Goal: Task Accomplishment & Management: Use online tool/utility

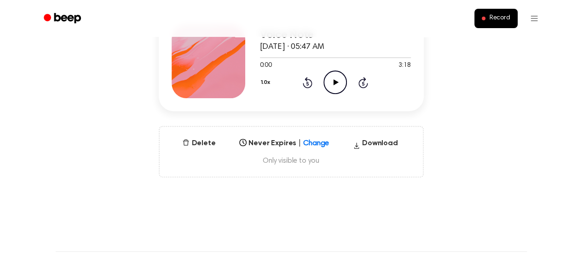
scroll to position [234, 0]
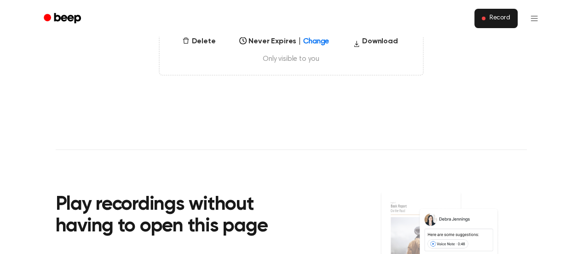
drag, startPoint x: 498, startPoint y: 7, endPoint x: 497, endPoint y: 17, distance: 10.2
click at [497, 17] on ul "Record" at bounding box center [321, 18] width 449 height 22
click at [497, 17] on span "Record" at bounding box center [499, 18] width 21 height 8
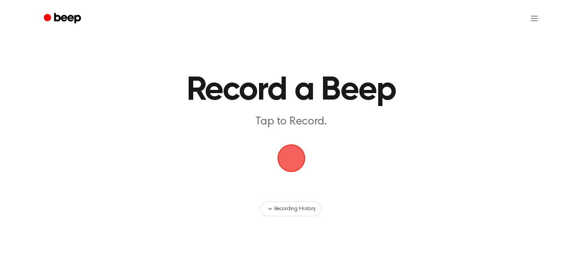
click at [290, 159] on main "Record a Beep Tap to Record. Recording History" at bounding box center [291, 108] width 582 height 216
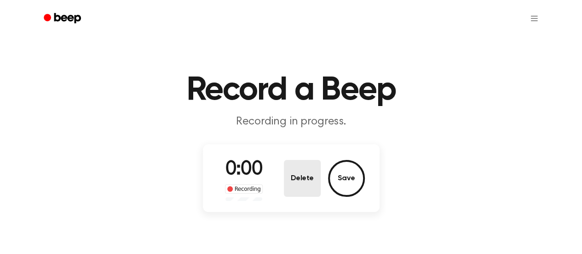
drag, startPoint x: 316, startPoint y: 139, endPoint x: 290, endPoint y: 159, distance: 33.4
click at [290, 160] on button "Delete" at bounding box center [302, 178] width 37 height 37
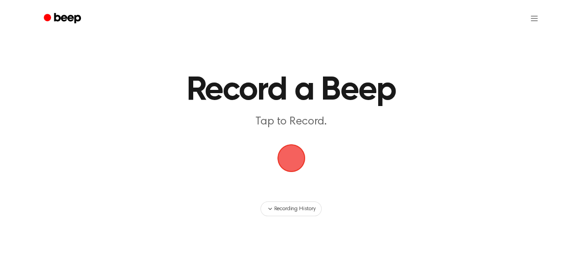
click at [290, 159] on span "button" at bounding box center [290, 157] width 43 height 43
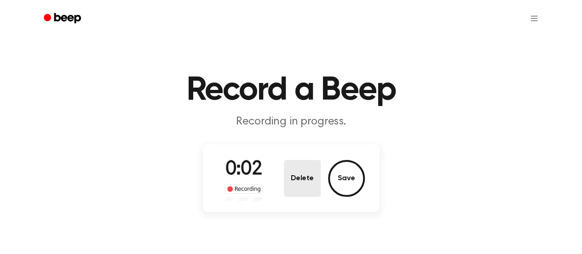
click at [316, 184] on button "Delete" at bounding box center [302, 178] width 37 height 37
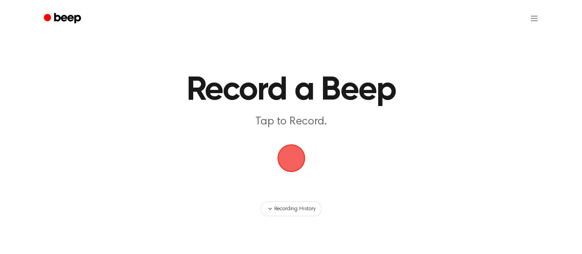
click at [304, 165] on span "button" at bounding box center [291, 157] width 51 height 51
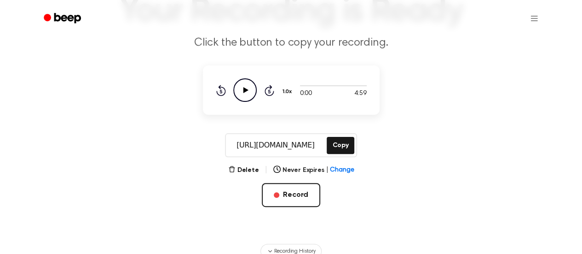
scroll to position [78, 0]
click at [247, 170] on button "Delete" at bounding box center [243, 171] width 31 height 10
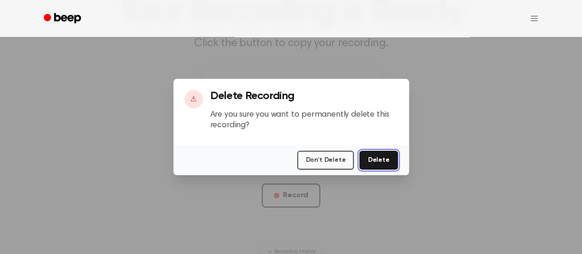
click at [379, 160] on button "Delete" at bounding box center [379, 160] width 38 height 19
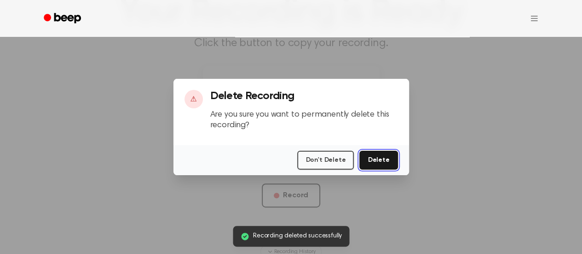
scroll to position [58, 0]
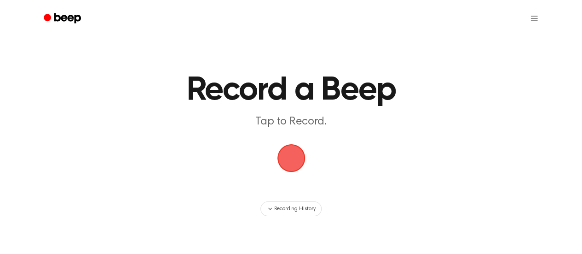
click at [288, 155] on span "button" at bounding box center [291, 158] width 28 height 28
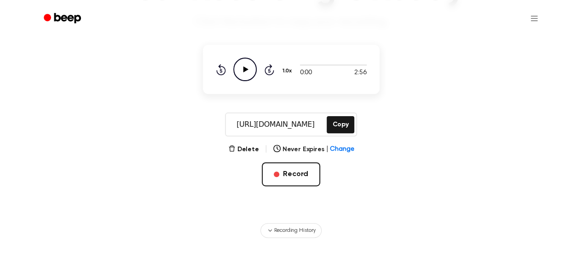
scroll to position [100, 0]
drag, startPoint x: 247, startPoint y: 149, endPoint x: 455, endPoint y: 128, distance: 209.1
click at [455, 128] on div "https://beep.audio/5FX0uv3 Copy" at bounding box center [291, 124] width 560 height 24
drag, startPoint x: 249, startPoint y: 148, endPoint x: 490, endPoint y: 145, distance: 240.8
click at [490, 145] on main "Your Recording is Ready Click the button to copy your recording. 0:00 2:56 1.0x…" at bounding box center [291, 68] width 582 height 337
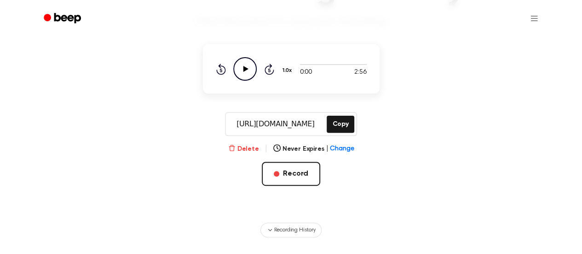
click at [247, 150] on button "Delete" at bounding box center [243, 149] width 31 height 10
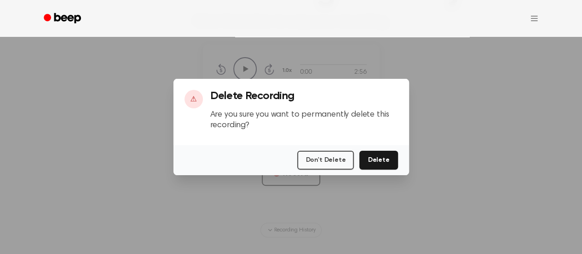
click at [401, 159] on div "Don't Delete Delete" at bounding box center [292, 160] width 236 height 30
click at [384, 160] on button "Delete" at bounding box center [379, 160] width 38 height 19
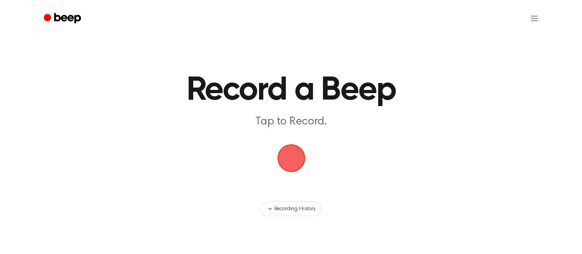
click at [293, 144] on span "button" at bounding box center [291, 158] width 30 height 30
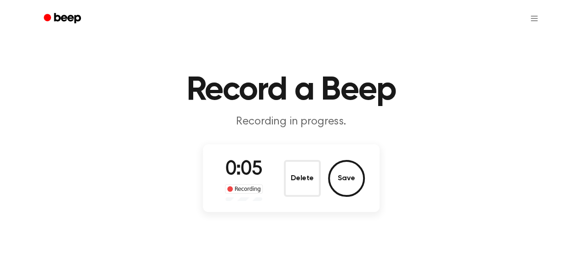
click at [278, 202] on div "0:05 Recording Delete Save" at bounding box center [291, 178] width 177 height 68
click at [301, 182] on button "Delete" at bounding box center [302, 178] width 37 height 37
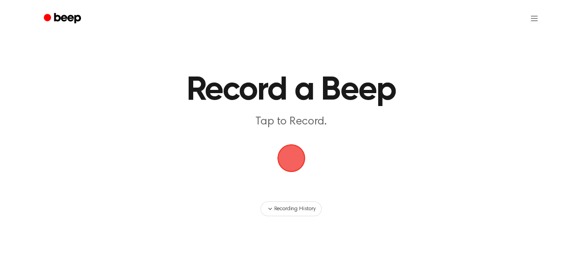
click at [295, 161] on span "button" at bounding box center [291, 158] width 30 height 30
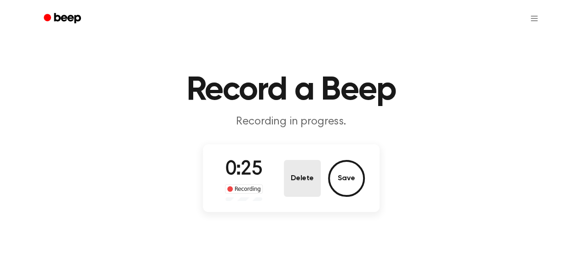
click at [285, 164] on button "Delete" at bounding box center [302, 178] width 37 height 37
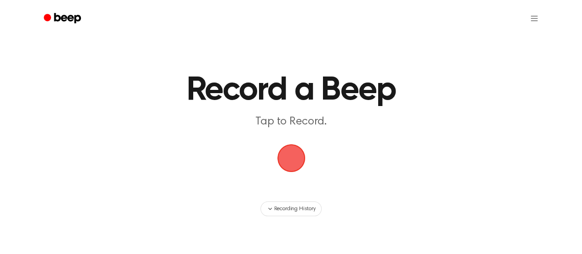
click at [287, 172] on span "button" at bounding box center [291, 158] width 28 height 28
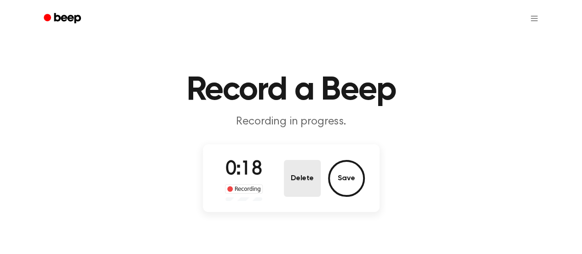
click at [286, 173] on button "Delete" at bounding box center [302, 178] width 37 height 37
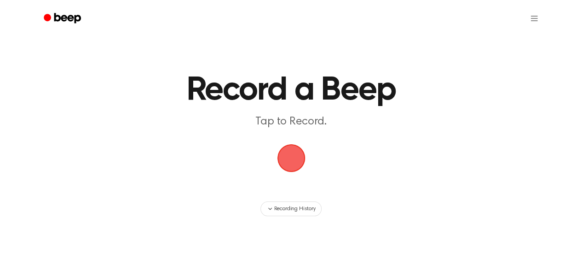
click at [304, 165] on span "button" at bounding box center [290, 157] width 31 height 31
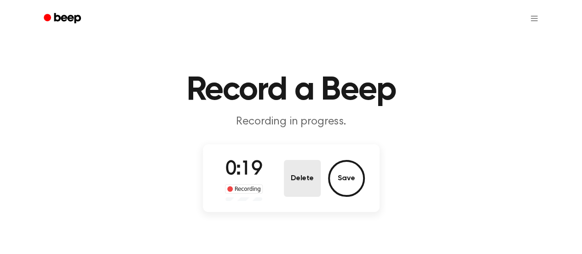
click at [296, 168] on button "Delete" at bounding box center [302, 178] width 37 height 37
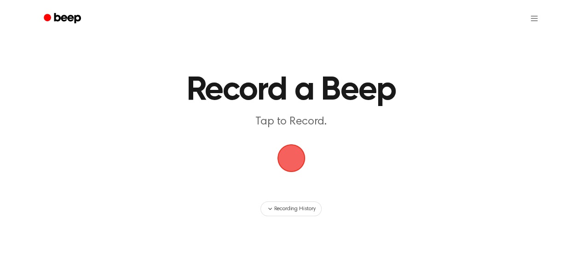
click at [289, 162] on span "button" at bounding box center [291, 158] width 28 height 28
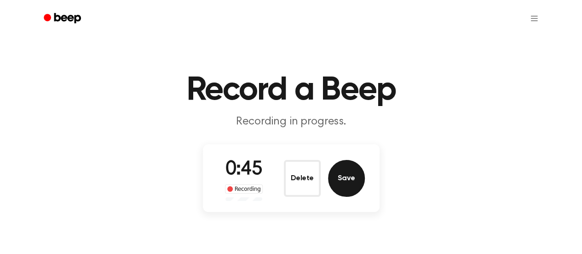
click at [335, 179] on button "Save" at bounding box center [346, 178] width 37 height 37
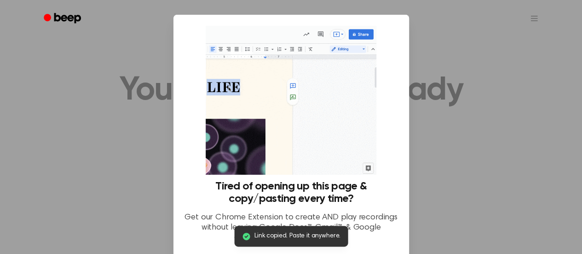
click at [470, 172] on div at bounding box center [291, 127] width 582 height 254
click at [81, 60] on div at bounding box center [291, 127] width 582 height 254
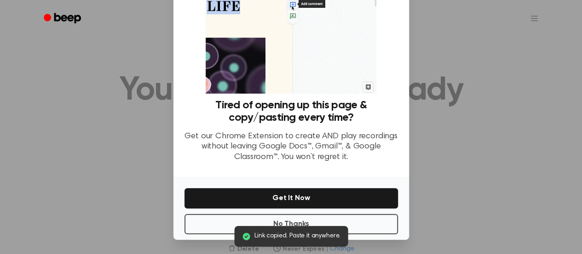
scroll to position [81, 0]
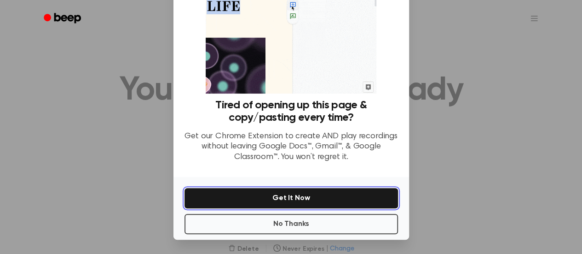
click at [310, 200] on button "Get It Now" at bounding box center [292, 198] width 214 height 20
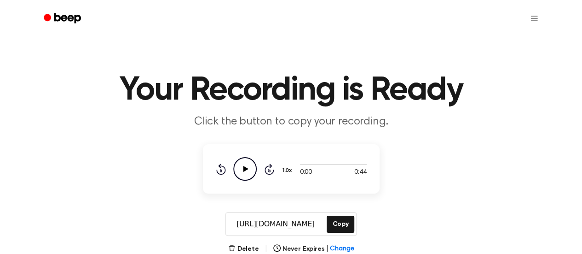
scroll to position [49, 0]
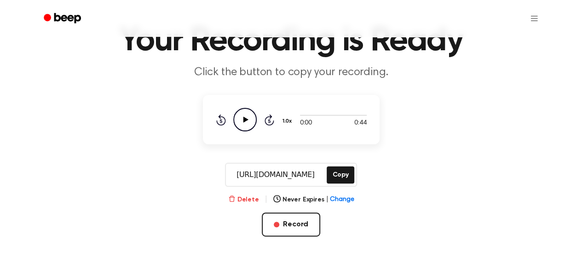
click at [242, 199] on button "Delete" at bounding box center [243, 200] width 31 height 10
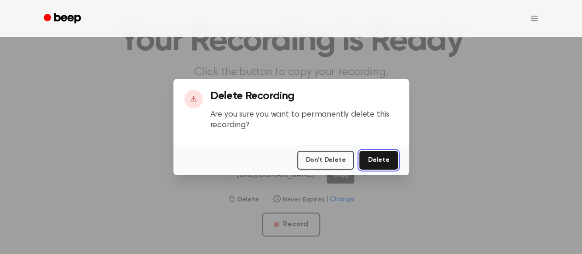
click at [375, 163] on button "Delete" at bounding box center [379, 160] width 38 height 19
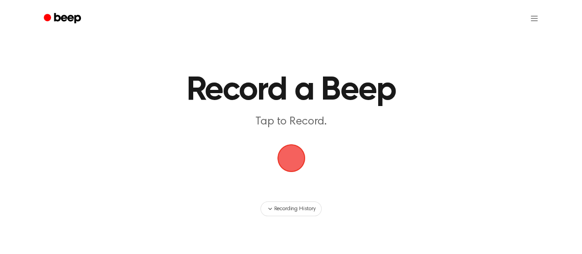
click at [288, 157] on span "button" at bounding box center [292, 158] width 26 height 26
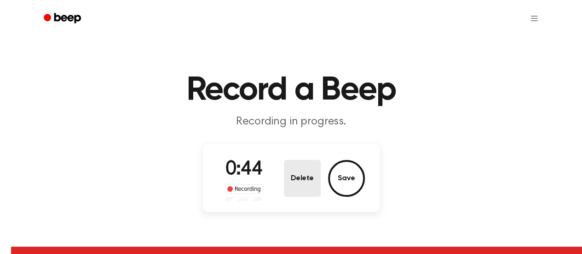
click at [294, 194] on button "Delete" at bounding box center [302, 178] width 37 height 37
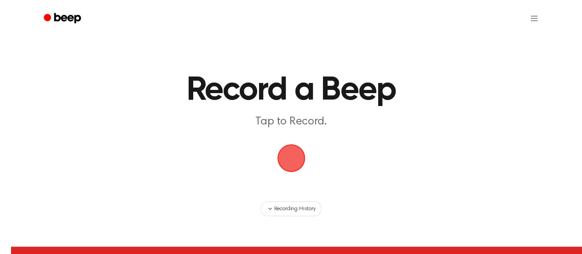
click at [279, 164] on span "button" at bounding box center [292, 158] width 26 height 26
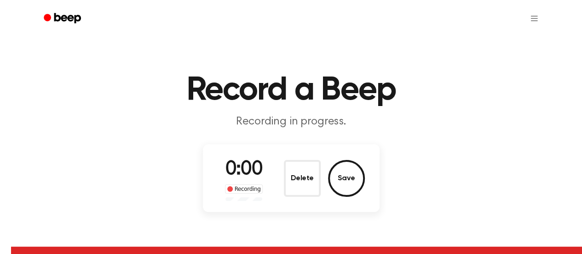
click at [298, 163] on button "Delete" at bounding box center [302, 178] width 37 height 37
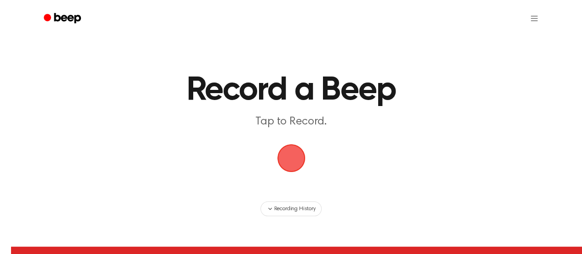
click at [298, 163] on span "button" at bounding box center [292, 158] width 26 height 26
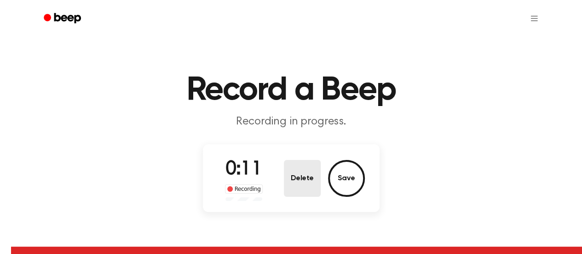
click at [315, 171] on button "Delete" at bounding box center [302, 178] width 37 height 37
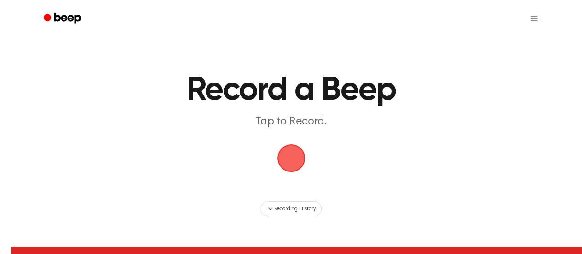
click at [286, 161] on span "button" at bounding box center [292, 158] width 26 height 26
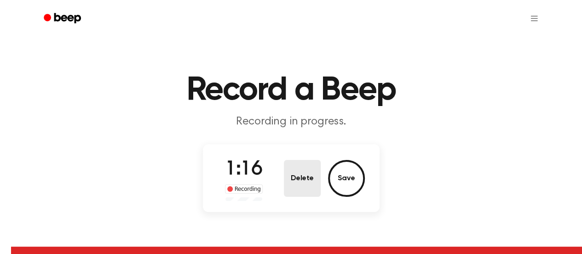
click at [302, 173] on button "Delete" at bounding box center [302, 178] width 37 height 37
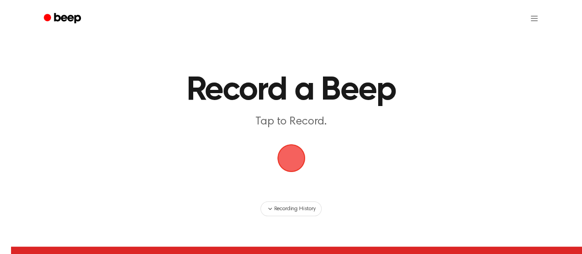
click at [294, 158] on span "button" at bounding box center [292, 158] width 26 height 26
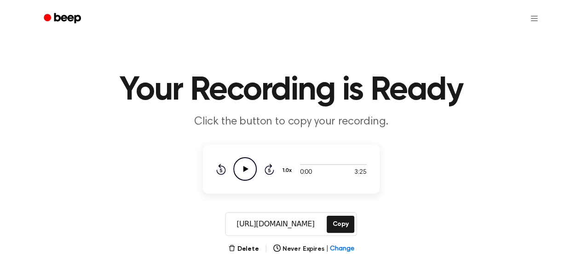
scroll to position [23, 0]
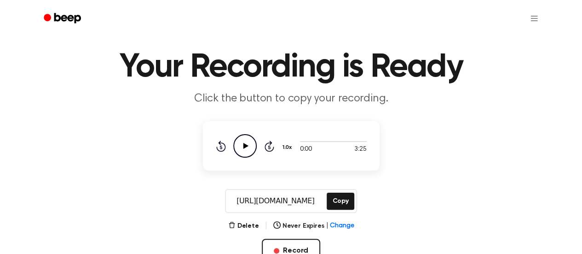
click at [245, 219] on main "Your Recording is Ready Click the button to copy your recording. 0:00 3:25 1.0x…" at bounding box center [291, 145] width 582 height 337
click at [245, 220] on div "Delete | Never Expires | Change" at bounding box center [291, 225] width 126 height 11
click at [246, 226] on button "Delete" at bounding box center [243, 226] width 31 height 10
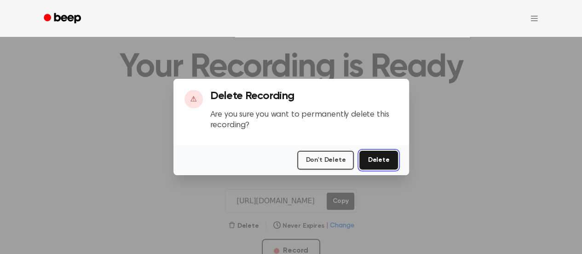
click at [382, 153] on button "Delete" at bounding box center [379, 160] width 38 height 19
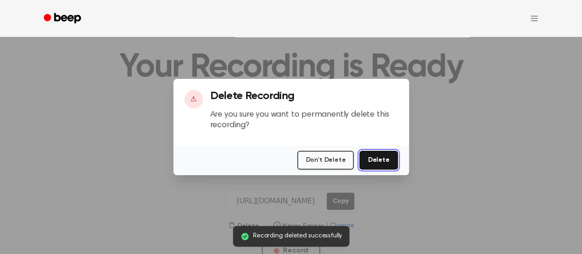
click at [379, 158] on button "Delete" at bounding box center [379, 160] width 38 height 19
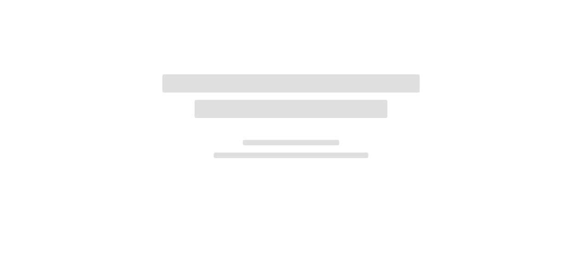
scroll to position [23, 0]
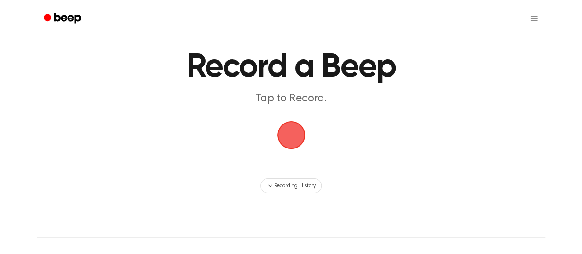
click at [299, 138] on span "button" at bounding box center [292, 135] width 26 height 26
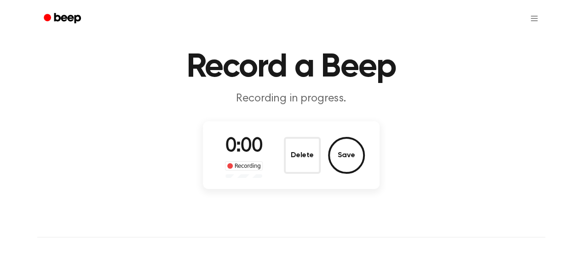
click at [295, 142] on button "Delete" at bounding box center [302, 155] width 37 height 37
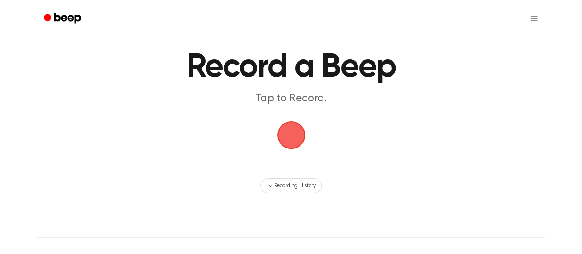
click at [296, 127] on span "button" at bounding box center [292, 135] width 26 height 26
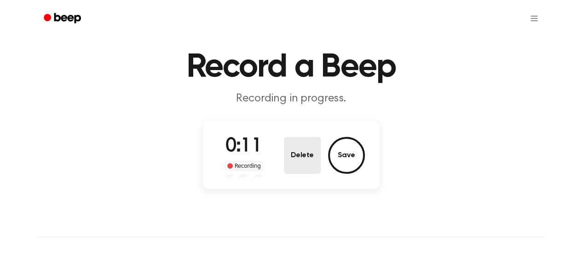
click at [303, 147] on button "Delete" at bounding box center [302, 155] width 37 height 37
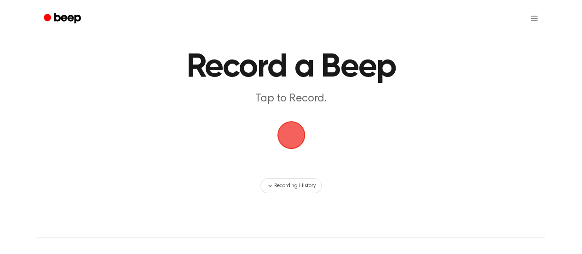
click at [297, 137] on span "button" at bounding box center [292, 135] width 26 height 26
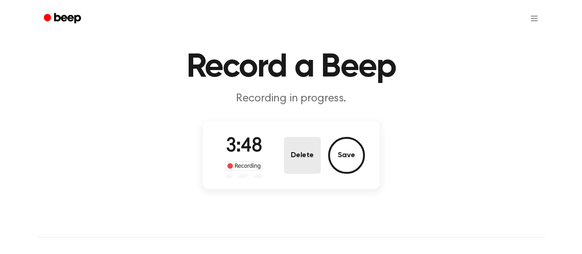
click at [295, 163] on button "Delete" at bounding box center [302, 155] width 37 height 37
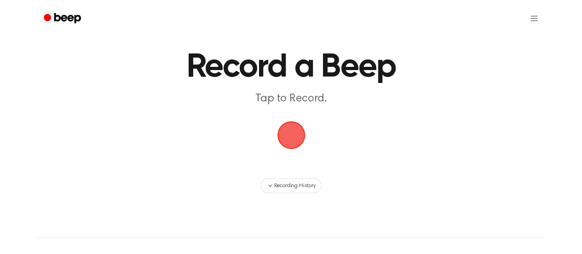
click at [285, 139] on span "button" at bounding box center [292, 135] width 26 height 26
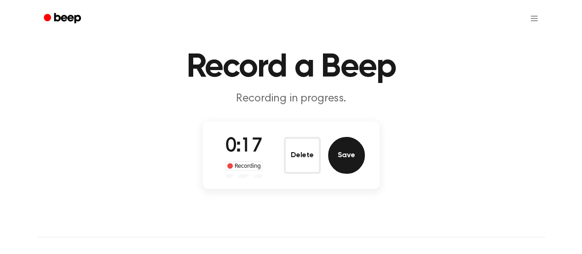
click at [332, 158] on button "Save" at bounding box center [346, 155] width 37 height 37
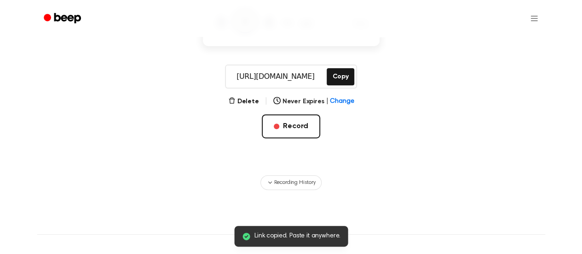
scroll to position [117, 0]
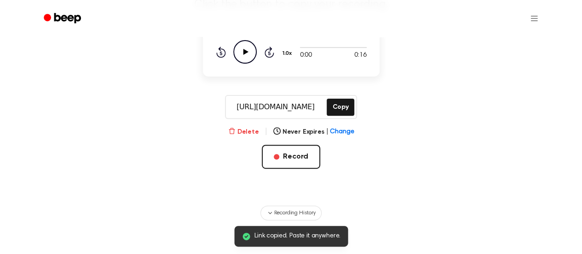
click at [254, 135] on button "Delete" at bounding box center [243, 132] width 31 height 10
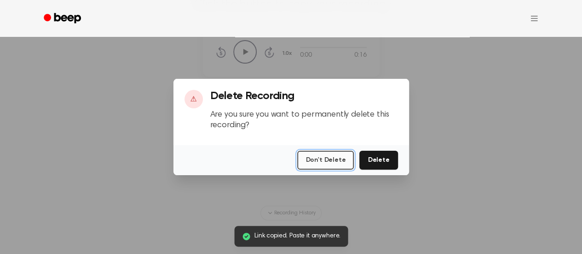
click at [343, 157] on button "Don't Delete" at bounding box center [325, 160] width 57 height 19
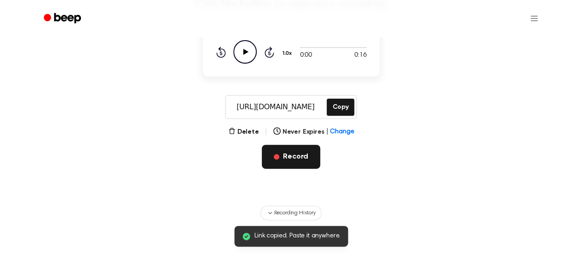
click at [307, 157] on button "Record" at bounding box center [291, 157] width 58 height 24
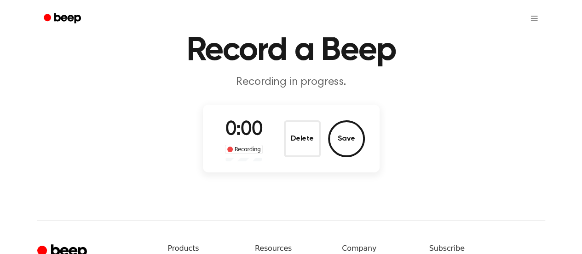
scroll to position [35, 0]
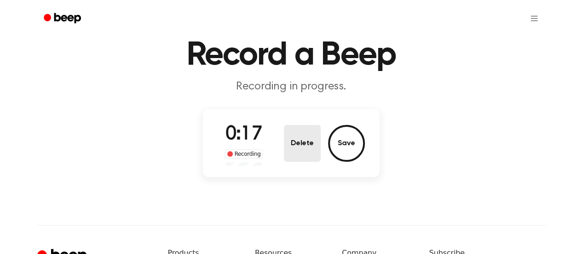
click at [310, 148] on button "Delete" at bounding box center [302, 143] width 37 height 37
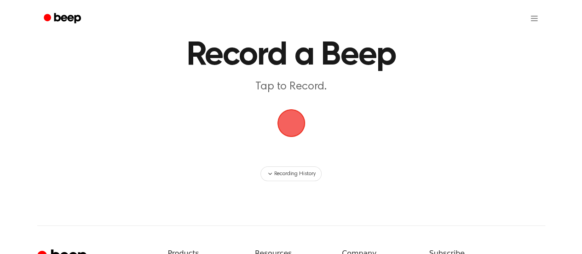
click at [296, 119] on span "button" at bounding box center [292, 123] width 26 height 26
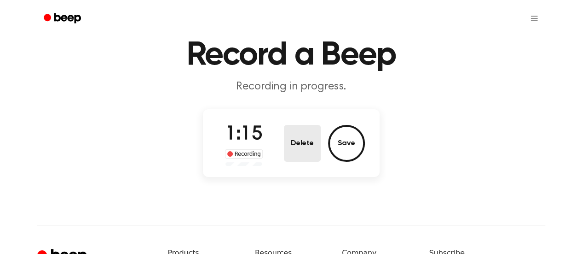
click at [294, 139] on button "Delete" at bounding box center [302, 143] width 37 height 37
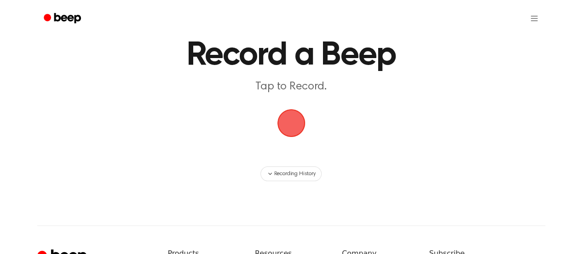
click at [295, 133] on span "button" at bounding box center [291, 123] width 30 height 30
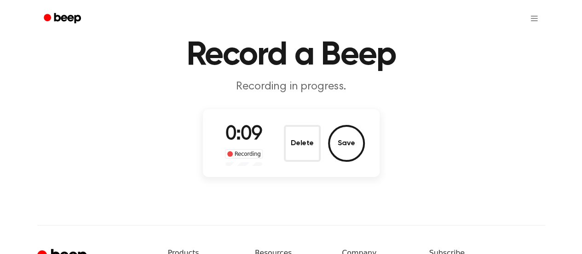
click at [324, 139] on div "Delete Save" at bounding box center [324, 143] width 81 height 37
click at [318, 139] on button "Delete" at bounding box center [302, 143] width 37 height 37
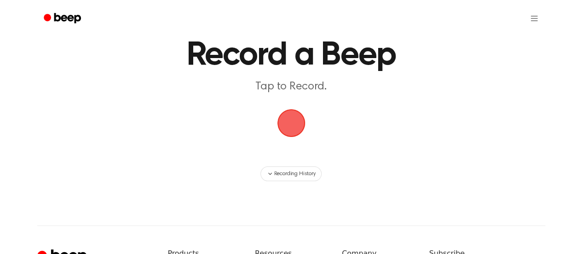
click at [292, 124] on span "button" at bounding box center [292, 123] width 26 height 26
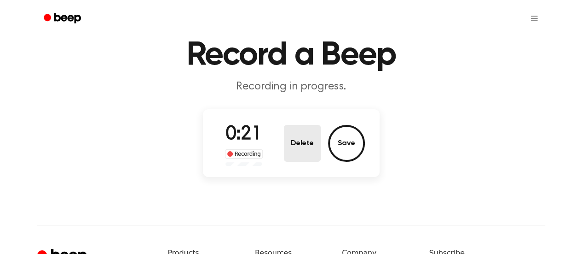
click at [296, 128] on button "Delete" at bounding box center [302, 143] width 37 height 37
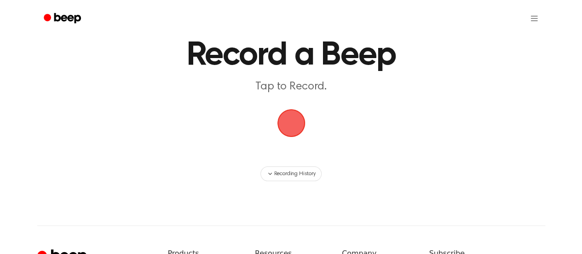
click at [296, 128] on span "button" at bounding box center [292, 123] width 26 height 26
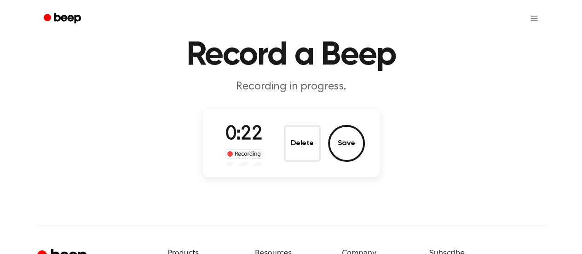
click at [270, 129] on div "0:22 Recording Delete Save" at bounding box center [291, 143] width 147 height 46
click at [292, 136] on button "Delete" at bounding box center [302, 143] width 37 height 37
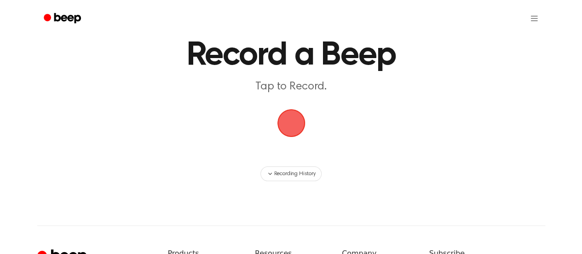
click at [285, 119] on span "button" at bounding box center [292, 123] width 26 height 26
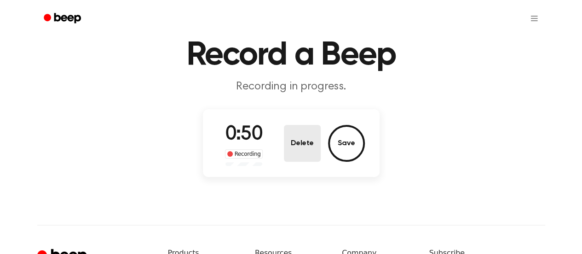
click at [303, 140] on button "Delete" at bounding box center [302, 143] width 37 height 37
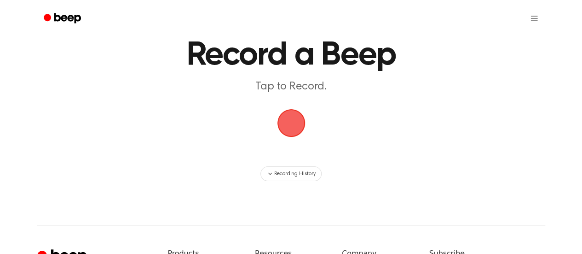
click at [290, 129] on span "button" at bounding box center [292, 123] width 26 height 26
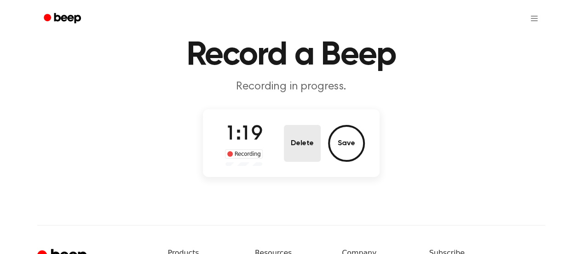
click at [311, 148] on button "Delete" at bounding box center [302, 143] width 37 height 37
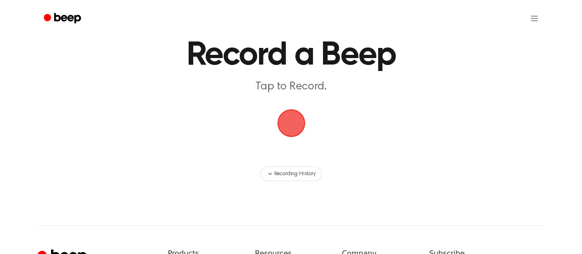
click at [288, 121] on span "button" at bounding box center [292, 123] width 26 height 26
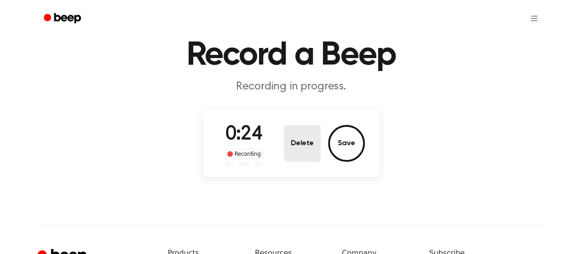
click at [292, 127] on button "Delete" at bounding box center [302, 143] width 37 height 37
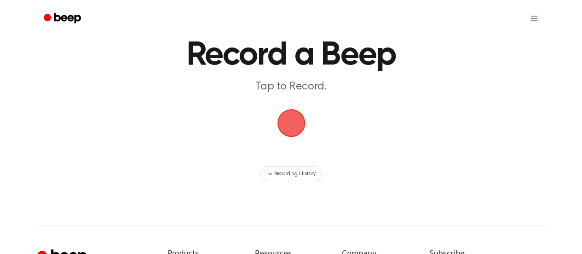
click at [292, 127] on span "button" at bounding box center [291, 123] width 28 height 28
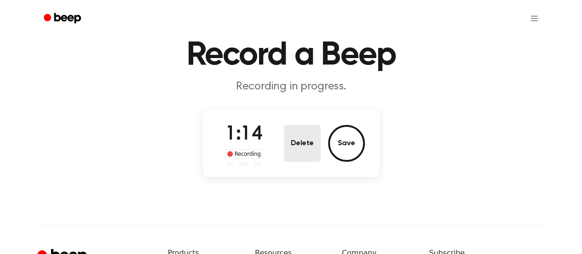
click at [292, 127] on button "Delete" at bounding box center [302, 143] width 37 height 37
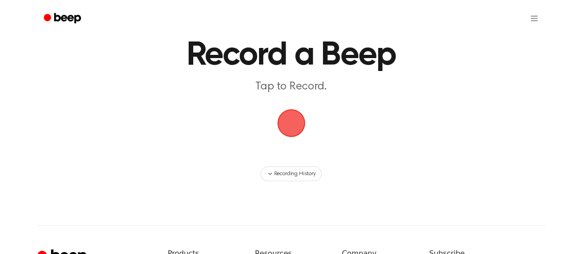
click at [294, 130] on span "button" at bounding box center [292, 123] width 26 height 26
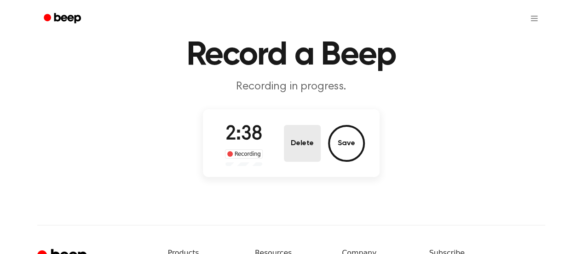
click at [301, 126] on button "Delete" at bounding box center [302, 143] width 37 height 37
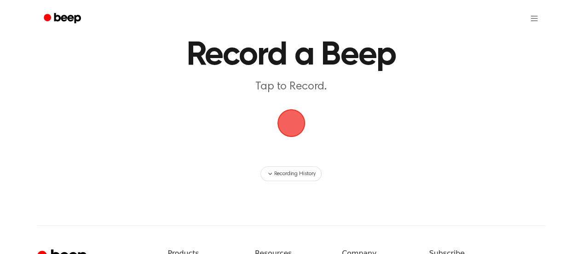
click at [301, 126] on span "button" at bounding box center [292, 123] width 26 height 26
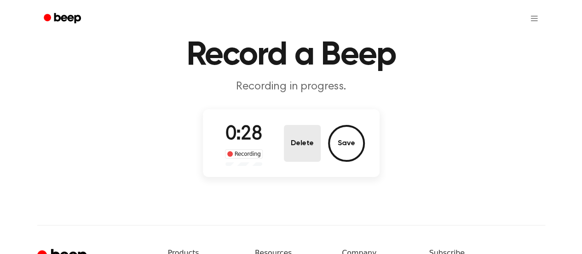
click at [301, 126] on button "Delete" at bounding box center [302, 143] width 37 height 37
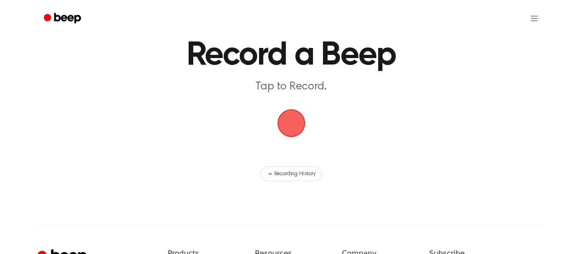
click at [298, 116] on span "button" at bounding box center [292, 123] width 26 height 26
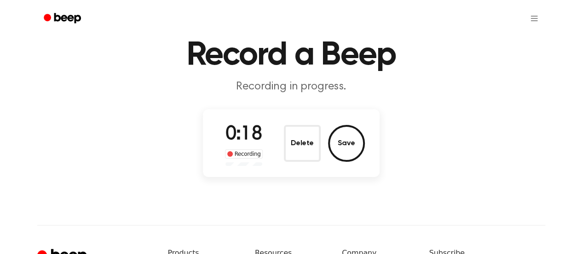
click at [298, 118] on div "0:18 Recording Delete Save" at bounding box center [291, 143] width 177 height 68
click at [305, 138] on button "Delete" at bounding box center [302, 143] width 37 height 37
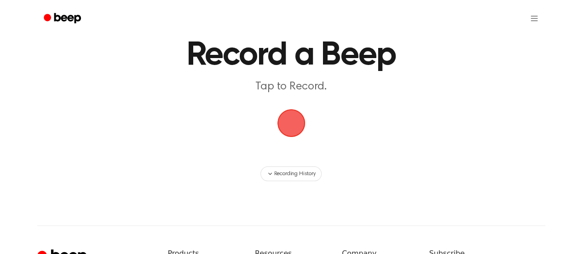
click at [293, 128] on span "button" at bounding box center [292, 123] width 26 height 26
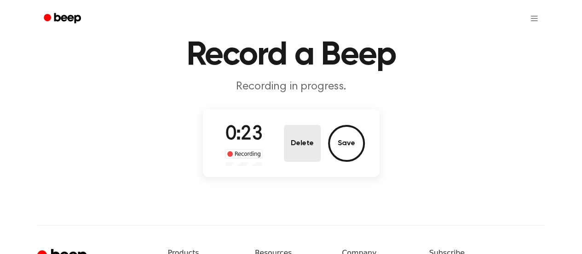
click at [293, 128] on button "Delete" at bounding box center [302, 143] width 37 height 37
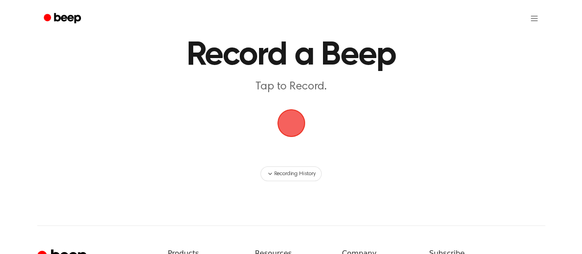
click at [294, 129] on span "button" at bounding box center [292, 123] width 26 height 26
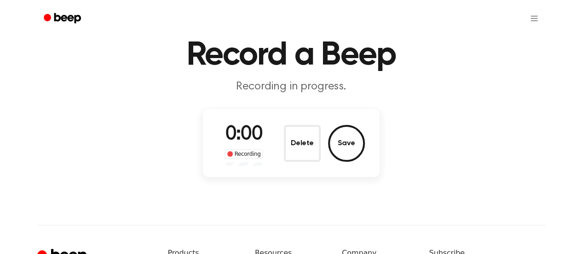
click at [294, 129] on button "Delete" at bounding box center [302, 143] width 37 height 37
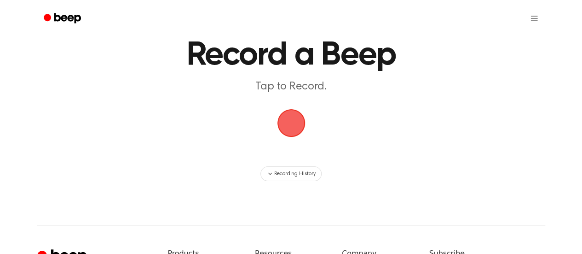
click at [294, 129] on span "button" at bounding box center [292, 123] width 26 height 26
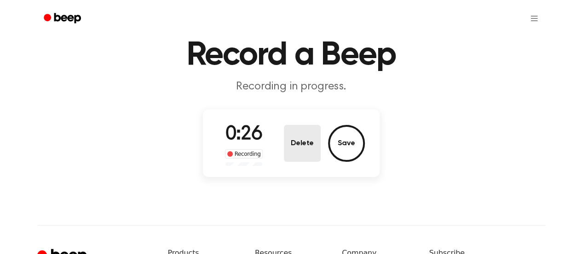
click at [302, 140] on button "Delete" at bounding box center [302, 143] width 37 height 37
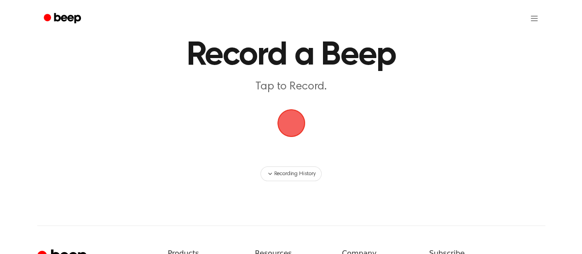
click at [296, 125] on span "button" at bounding box center [292, 123] width 26 height 26
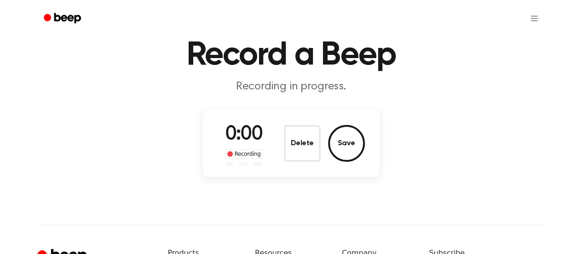
click at [296, 125] on button "Delete" at bounding box center [302, 143] width 37 height 37
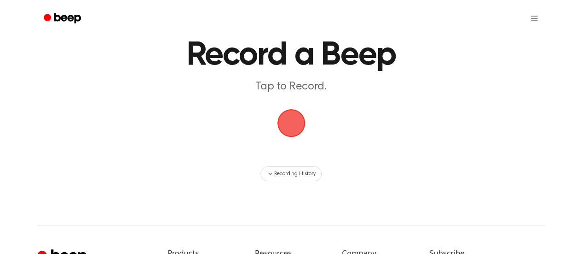
click at [296, 125] on span "button" at bounding box center [292, 123] width 26 height 26
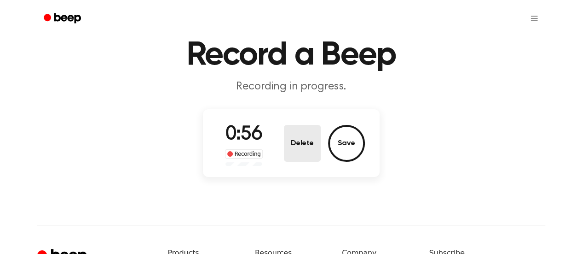
click at [297, 126] on button "Delete" at bounding box center [302, 143] width 37 height 37
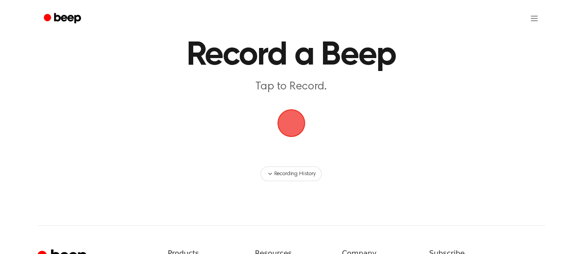
click at [297, 126] on span "button" at bounding box center [291, 123] width 28 height 28
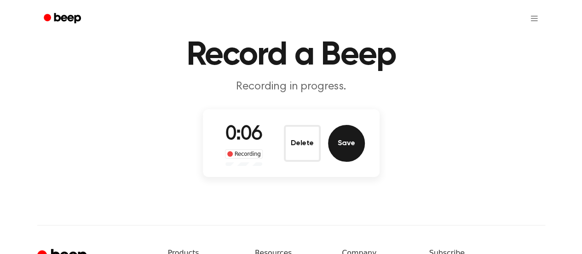
click at [335, 139] on button "Save" at bounding box center [346, 143] width 37 height 37
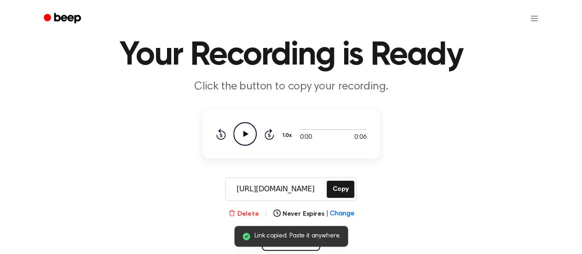
click at [245, 215] on button "Delete" at bounding box center [243, 214] width 31 height 10
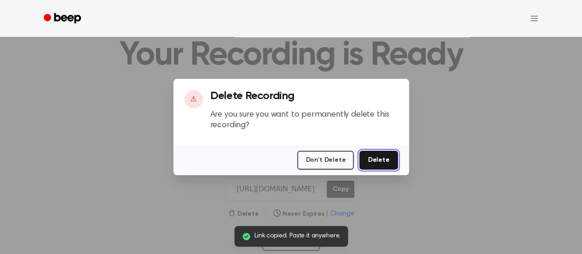
click at [379, 159] on button "Delete" at bounding box center [379, 160] width 38 height 19
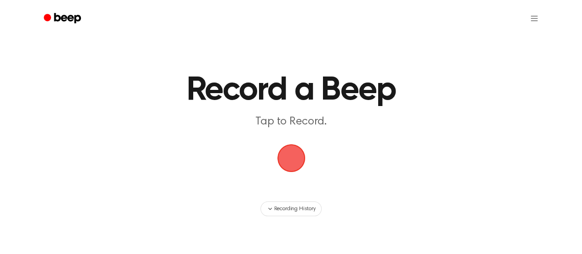
click at [298, 153] on span "button" at bounding box center [291, 158] width 28 height 28
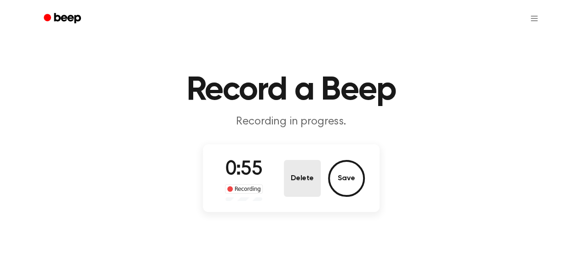
click at [300, 162] on button "Delete" at bounding box center [302, 178] width 37 height 37
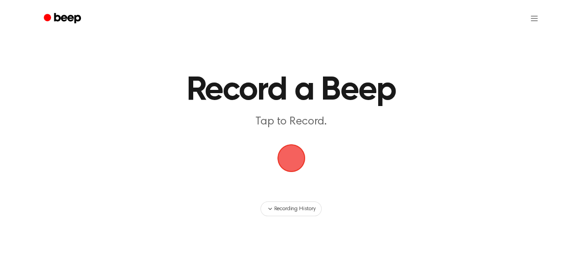
click at [300, 162] on span "button" at bounding box center [292, 158] width 26 height 26
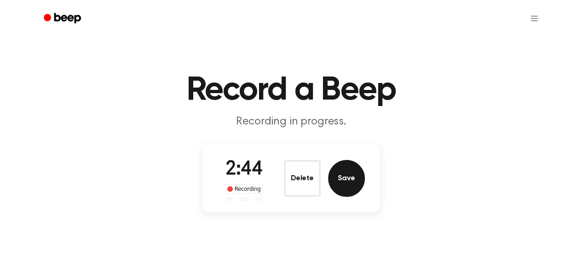
click at [340, 180] on button "Save" at bounding box center [346, 178] width 37 height 37
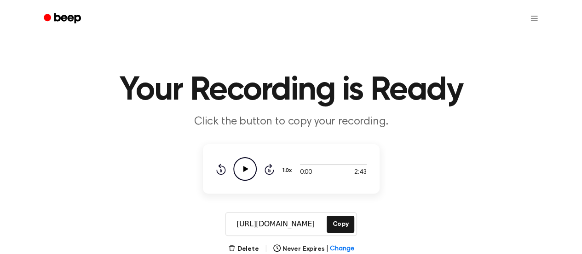
click at [249, 165] on icon "Play Audio" at bounding box center [244, 168] width 23 height 23
click at [249, 165] on icon "Pause Audio" at bounding box center [244, 168] width 23 height 23
click at [338, 227] on button "Copy" at bounding box center [340, 223] width 27 height 17
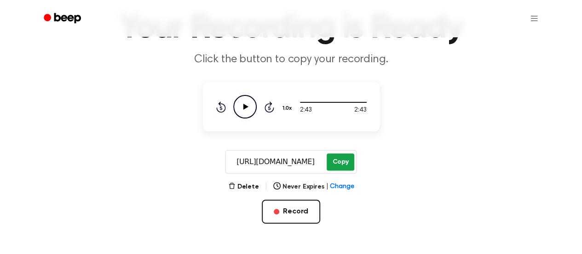
click at [341, 164] on button "Copy" at bounding box center [340, 161] width 27 height 17
